Goal: Book appointment/travel/reservation

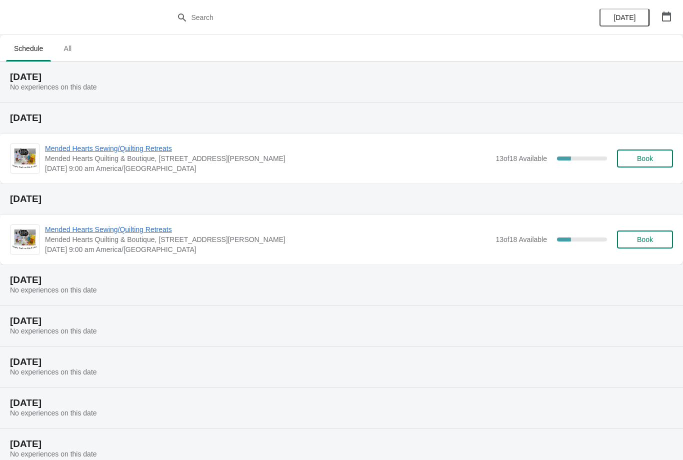
click at [161, 149] on span "Mended Hearts Sewing/Quilting Retreats" at bounding box center [268, 149] width 446 height 10
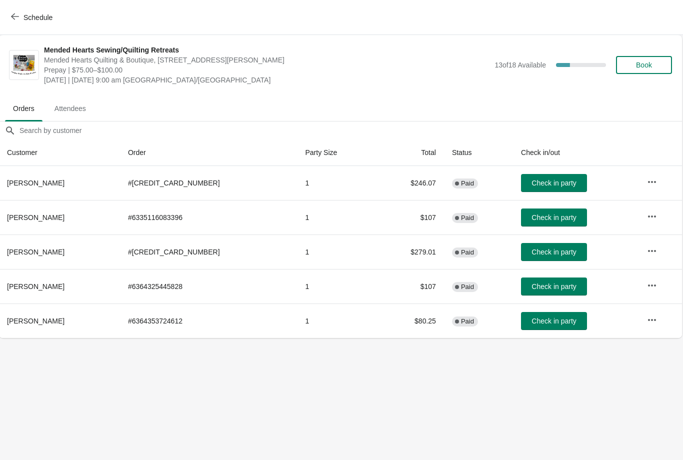
scroll to position [0, 1]
click at [639, 65] on span "Book" at bounding box center [645, 65] width 16 height 8
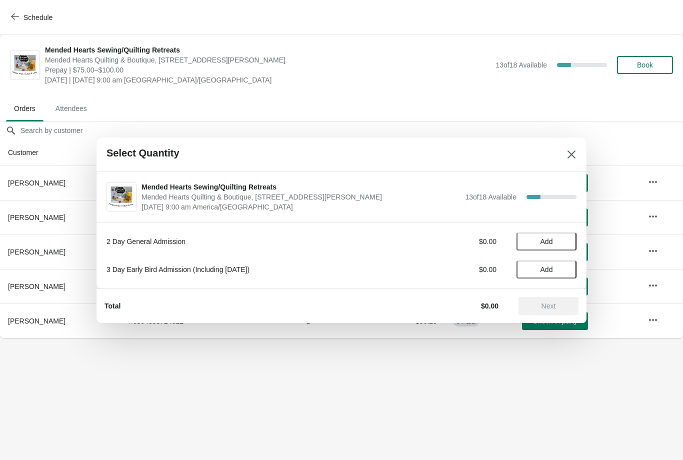
click at [552, 263] on button "Add" at bounding box center [547, 270] width 60 height 18
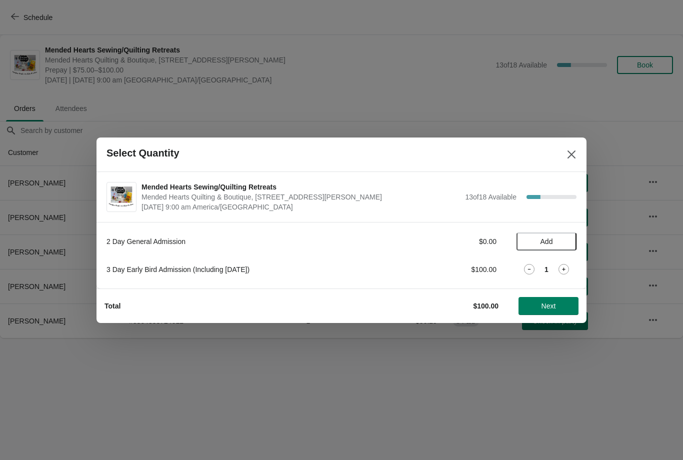
click at [550, 312] on button "Next" at bounding box center [549, 306] width 60 height 18
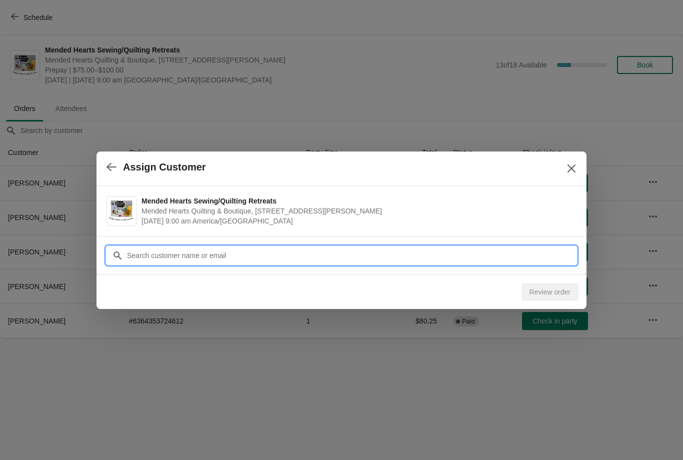
click at [321, 250] on input "Customer" at bounding box center [352, 256] width 450 height 18
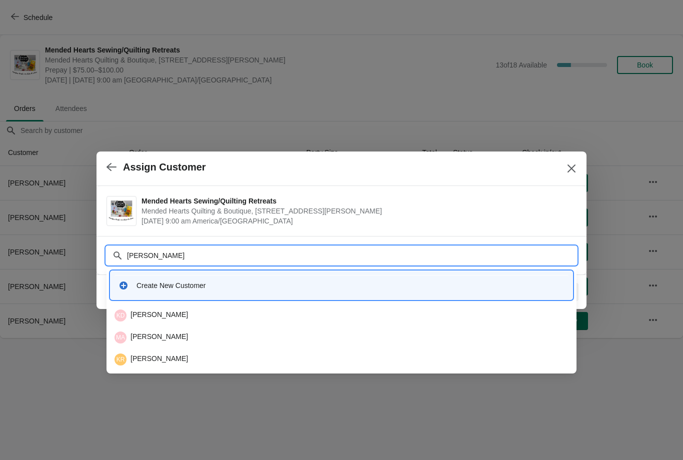
type input "Krist"
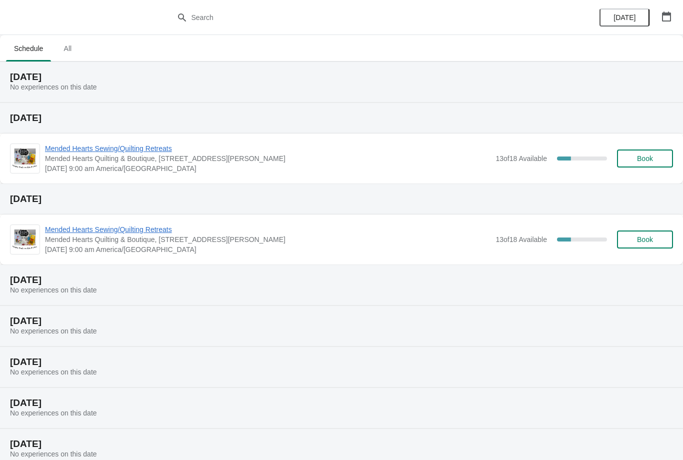
click at [156, 153] on span "Mended Hearts Sewing/Quilting Retreats" at bounding box center [268, 149] width 446 height 10
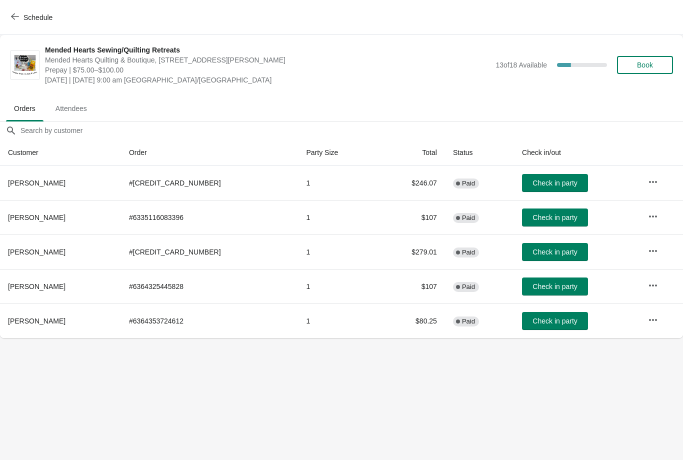
click at [640, 73] on button "Book" at bounding box center [645, 65] width 56 height 18
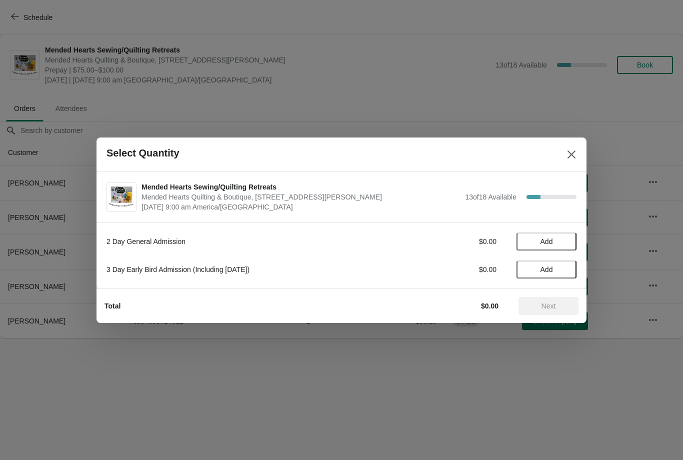
click at [553, 266] on span "Add" at bounding box center [547, 270] width 13 height 8
click at [565, 304] on span "Next" at bounding box center [549, 306] width 44 height 8
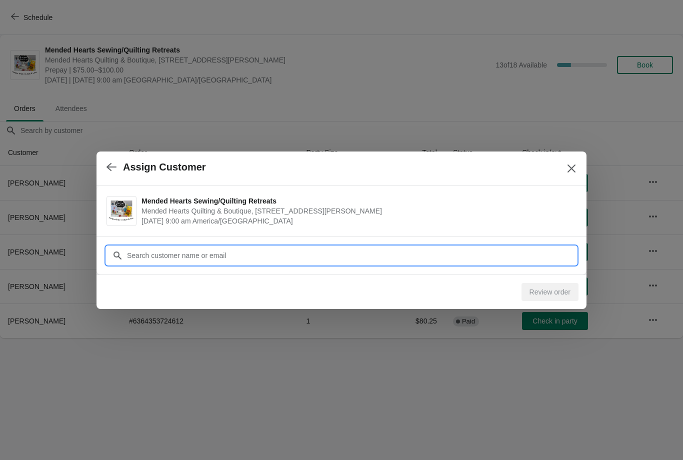
click at [273, 253] on input "Customer" at bounding box center [352, 256] width 450 height 18
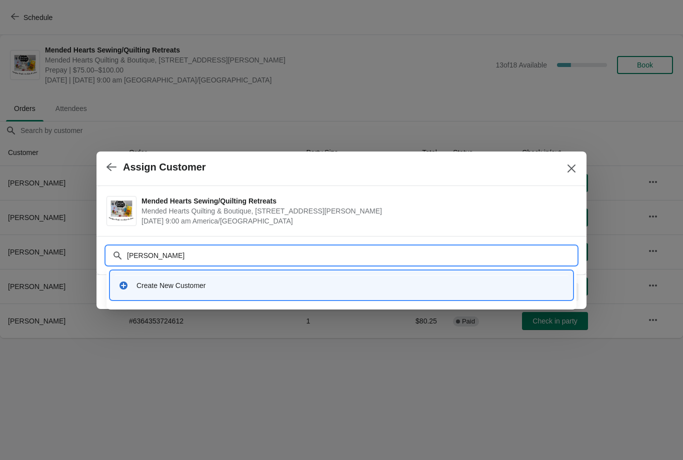
type input "[PERSON_NAME]"
click at [352, 292] on div "Create New Customer" at bounding box center [342, 285] width 454 height 21
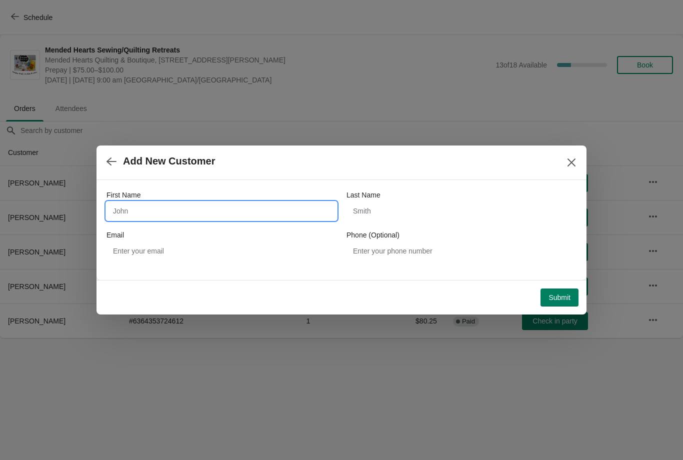
click at [272, 212] on input "First Name" at bounding box center [222, 211] width 230 height 18
type input "[PERSON_NAME]"
click at [429, 210] on input "Last Name" at bounding box center [462, 211] width 230 height 18
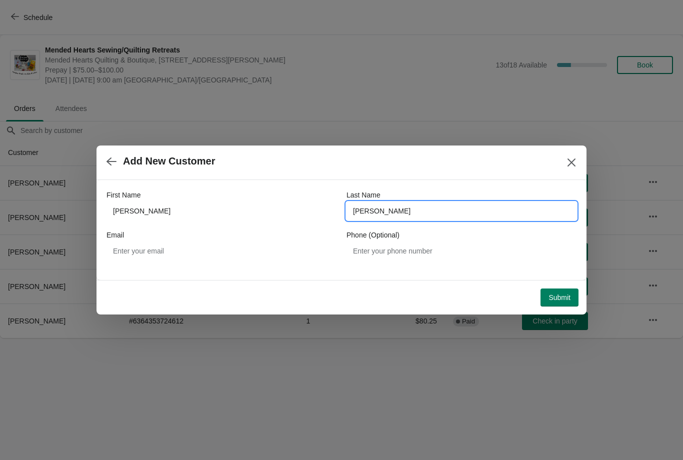
type input "[PERSON_NAME]"
click at [564, 289] on button "Submit" at bounding box center [560, 298] width 38 height 18
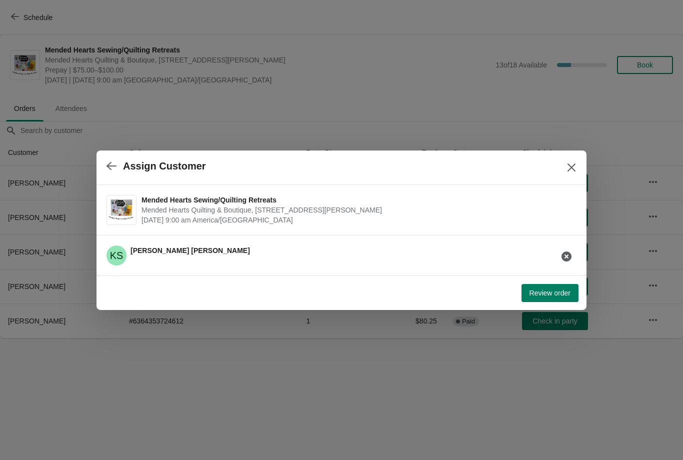
click at [550, 291] on span "Review order" at bounding box center [550, 293] width 41 height 8
